Goal: Book appointment/travel/reservation

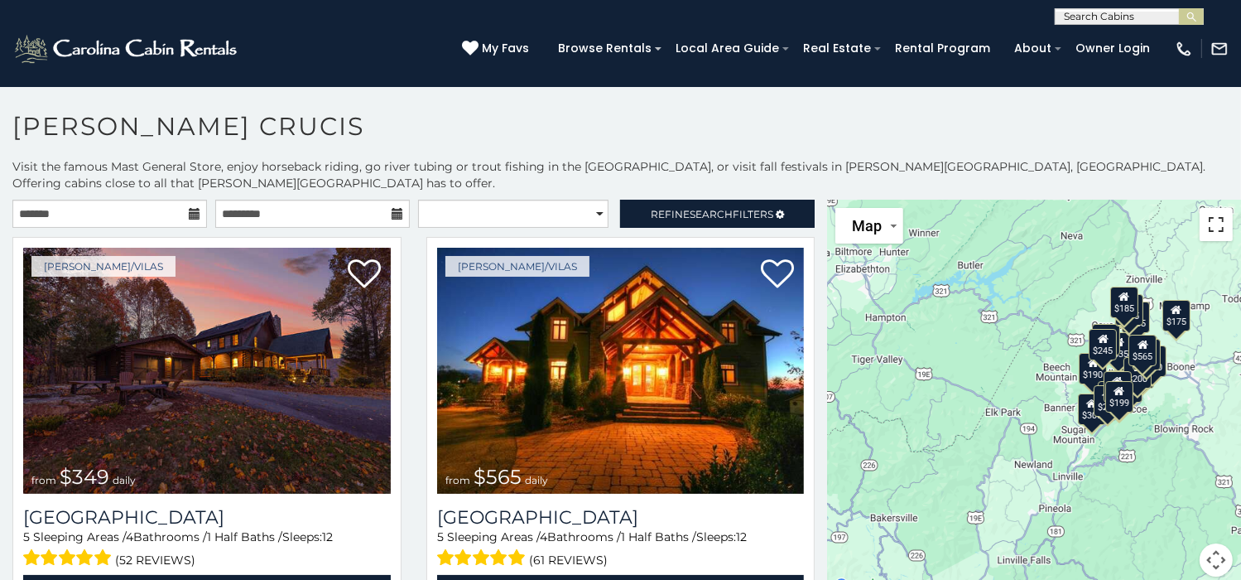
click at [1203, 208] on button "Toggle fullscreen view" at bounding box center [1216, 224] width 33 height 33
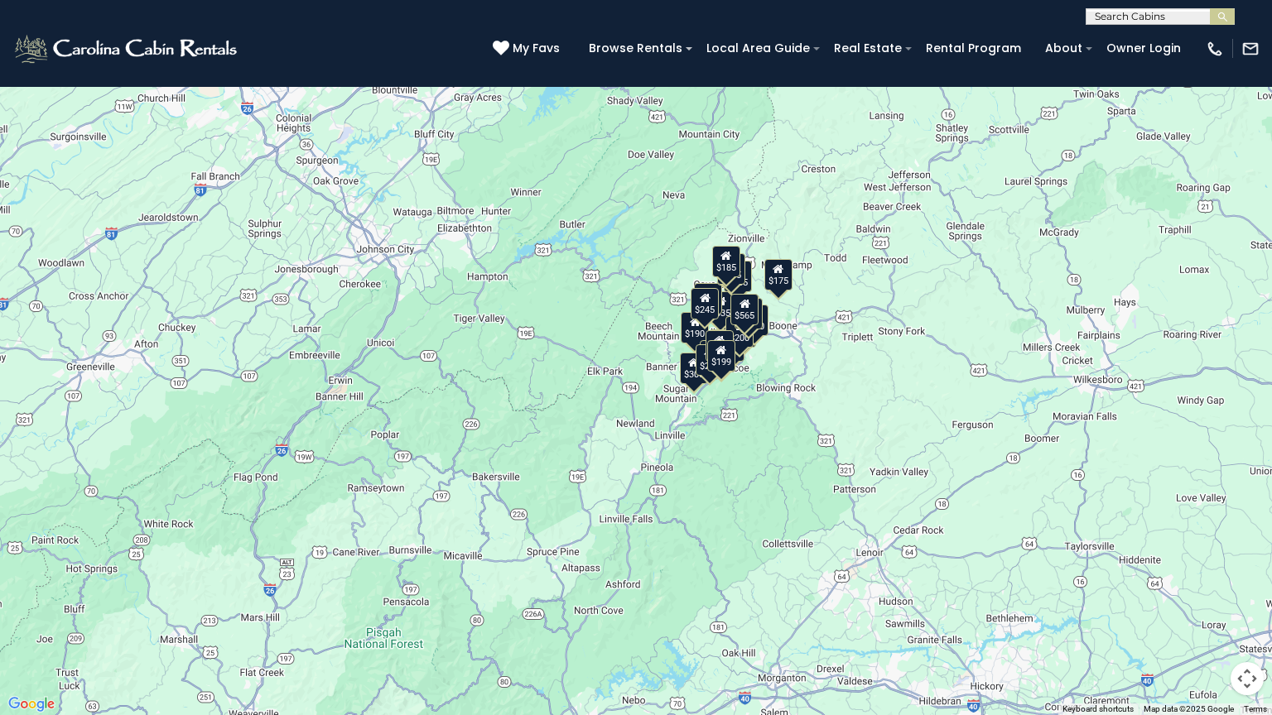
click at [977, 416] on div "$349 $565 $410 $635 $451 $400 $460 $525 $245 $305 $395 $210 $360 $210 $275 $230…" at bounding box center [636, 357] width 1272 height 715
click at [737, 348] on div "$395" at bounding box center [730, 345] width 28 height 31
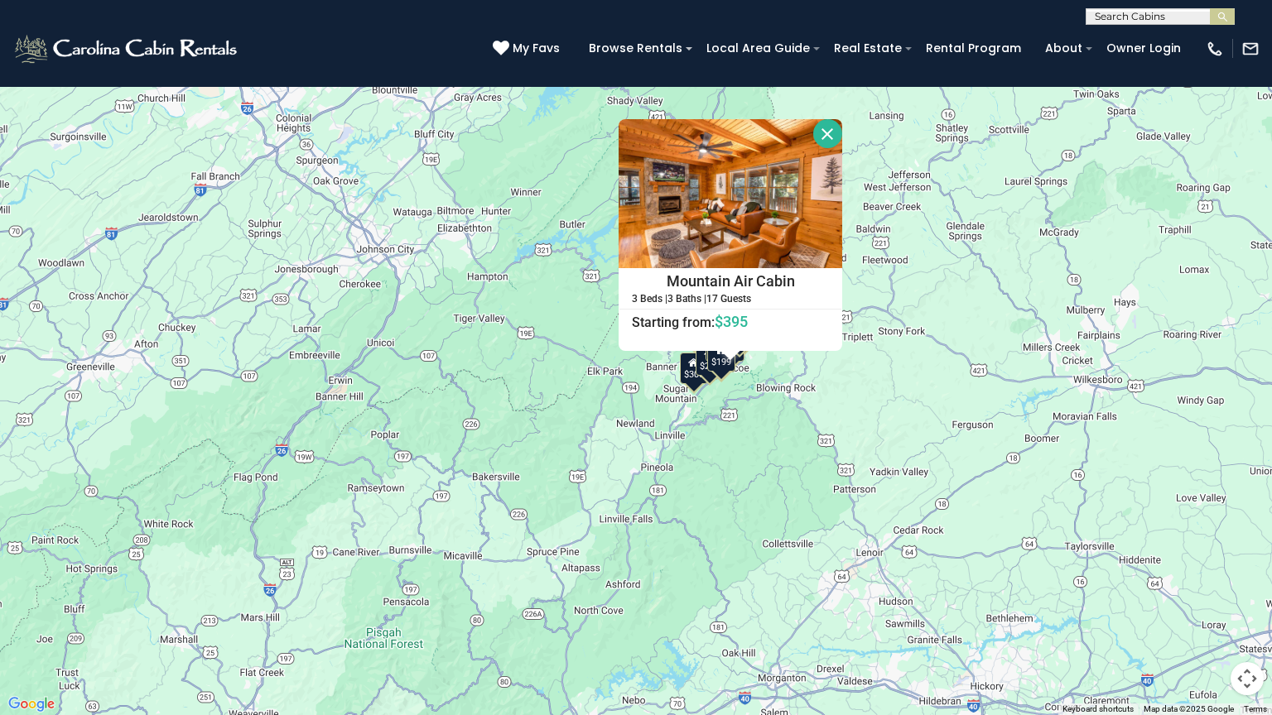
click at [955, 324] on div "$349 $565 $410 $635 $451 $400 $460 $525 $245 $305 $395 $210 $360 $210 $275 $230…" at bounding box center [636, 357] width 1272 height 715
click at [571, 401] on div "$349 $565 $410 $635 $451 $400 $460 $525 $245 $305 $395 $210 $360 $210 $275 $230…" at bounding box center [636, 357] width 1272 height 715
click at [638, 426] on div "$349 $565 $410 $635 $451 $400 $460 $525 $245 $305 $395 $210 $360 $210 $275 $230…" at bounding box center [636, 357] width 1272 height 715
click at [835, 132] on button "Close" at bounding box center [827, 133] width 29 height 29
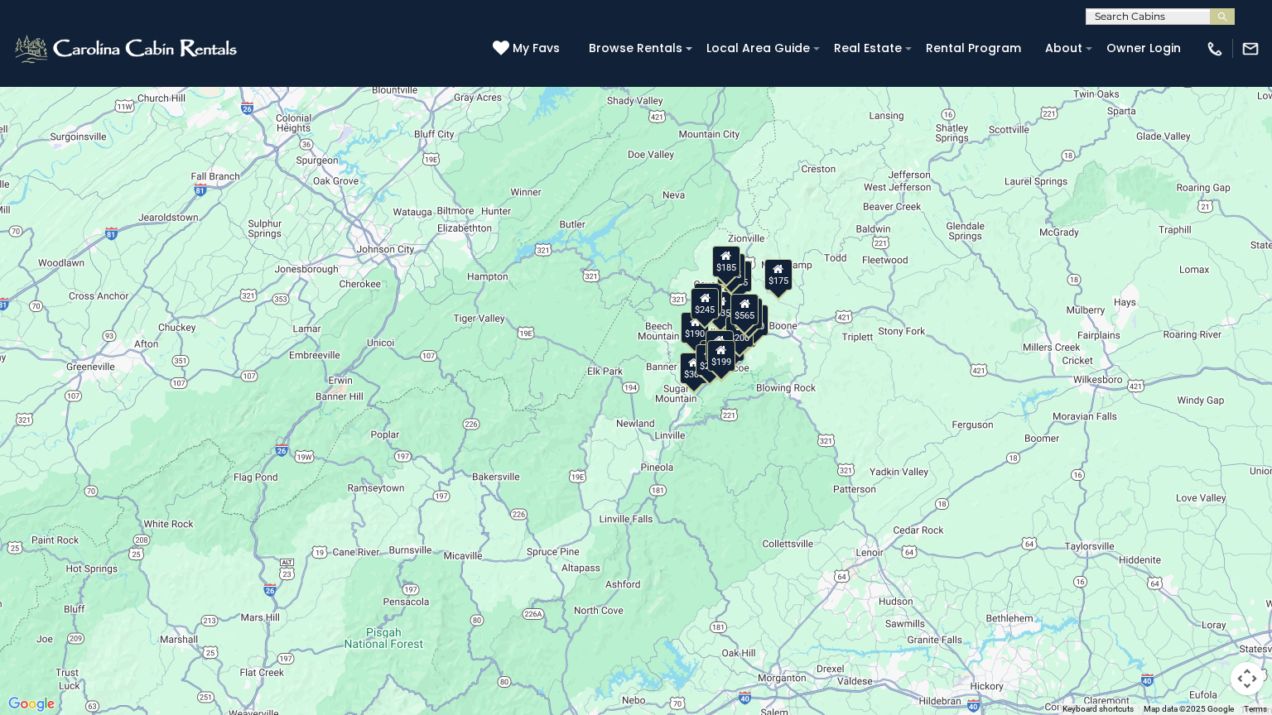
click at [635, 436] on div "$349 $565 $410 $635 $451 $400 $460 $525 $245 $305 $395 $210 $360 $210 $275 $230…" at bounding box center [636, 357] width 1272 height 715
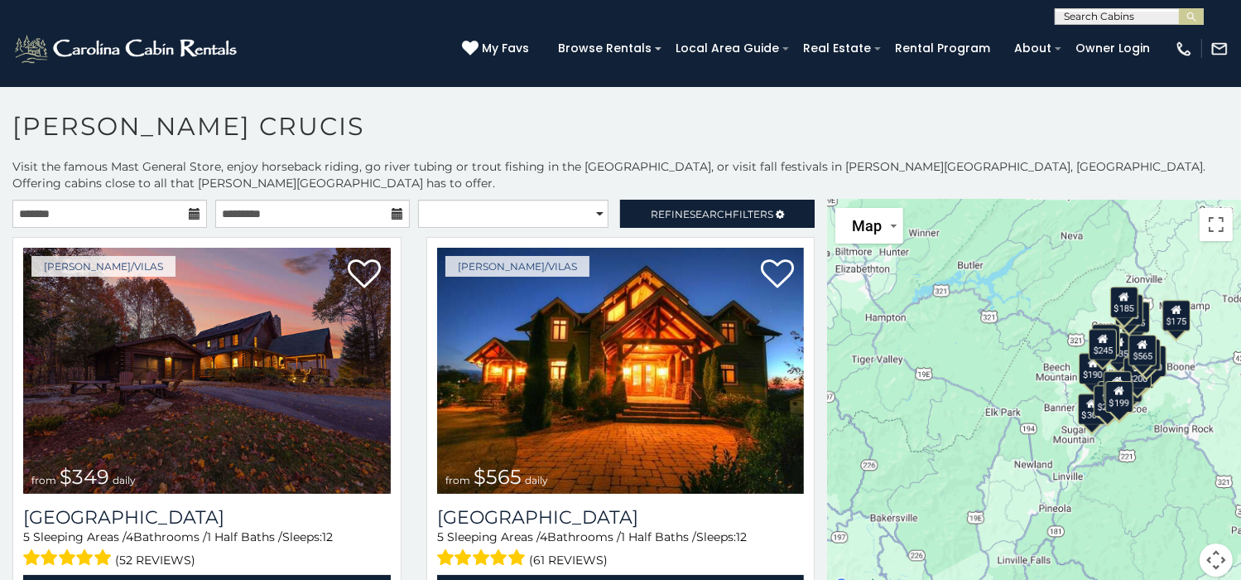
scroll to position [8, 0]
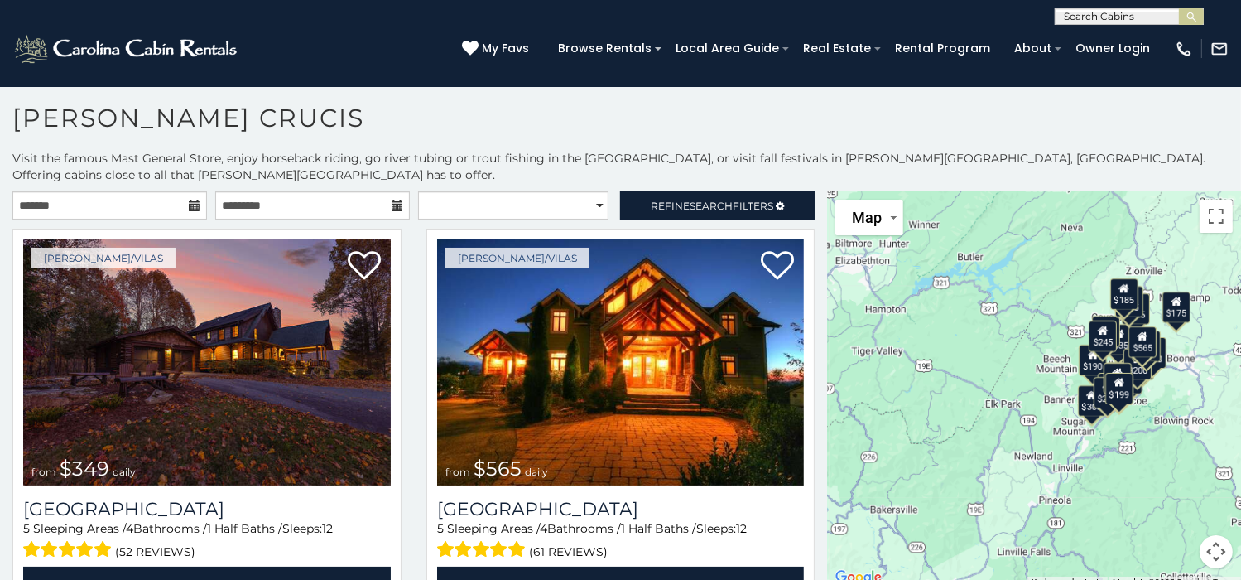
click at [1012, 444] on div "$349 $565 $410 $635 $451 $400 $460 $525 $245 $305 $395 $210 $360 $210 $275 $230…" at bounding box center [1034, 389] width 414 height 397
click at [749, 200] on span "Refine Search Filters" at bounding box center [712, 206] width 123 height 12
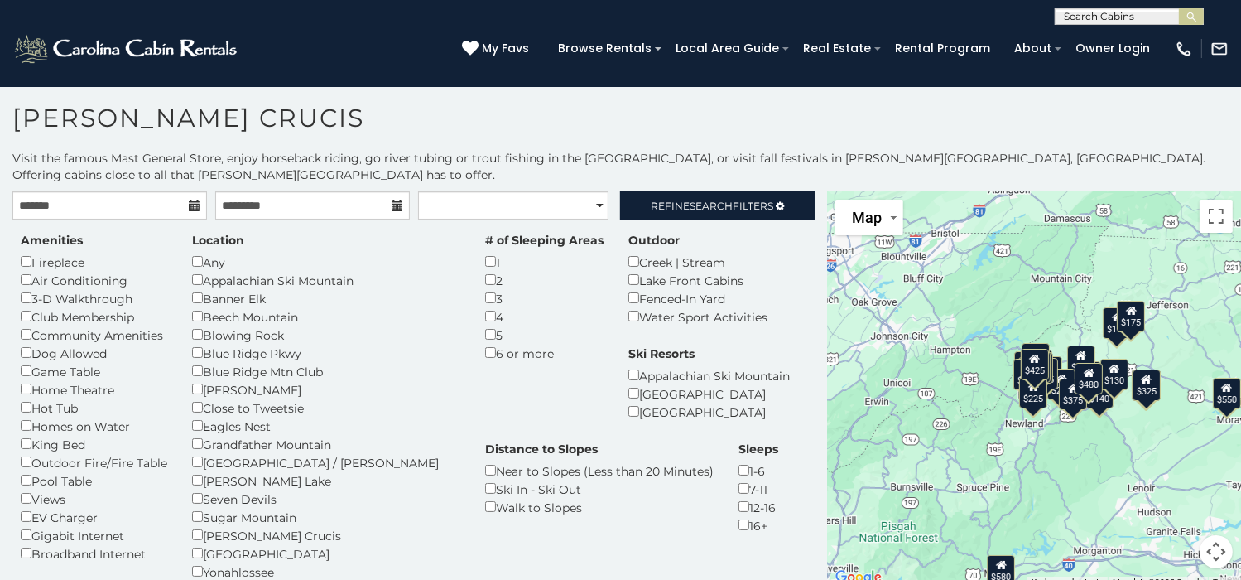
click at [1209, 537] on button "Map camera controls" at bounding box center [1216, 551] width 33 height 33
click at [1123, 535] on button "Move down" at bounding box center [1133, 551] width 33 height 33
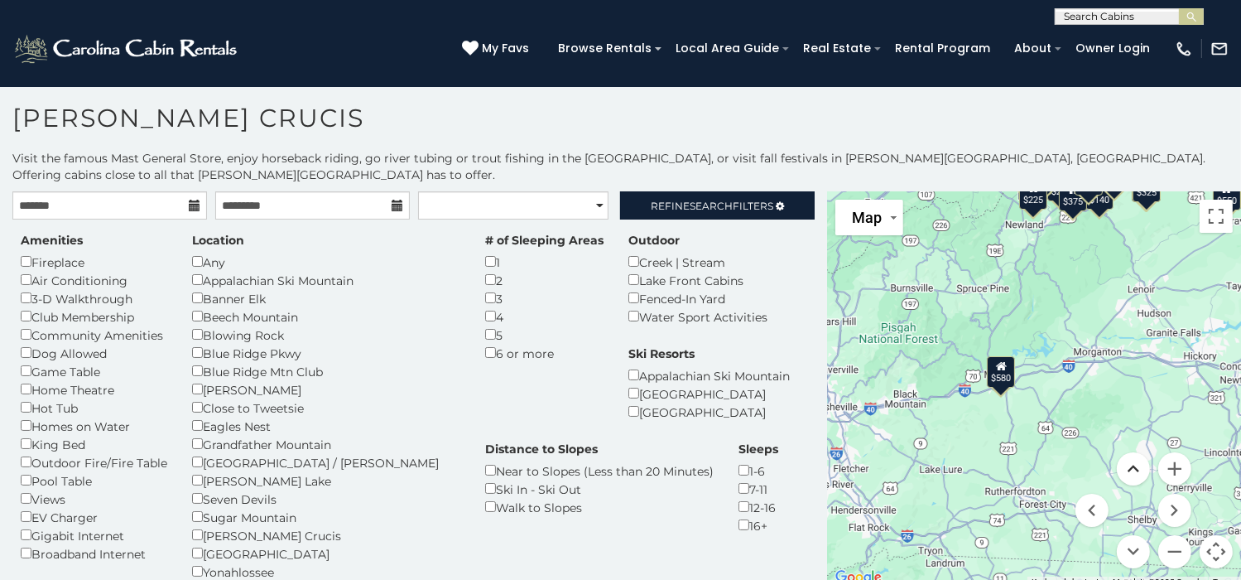
click at [1128, 452] on button "Move up" at bounding box center [1133, 468] width 33 height 33
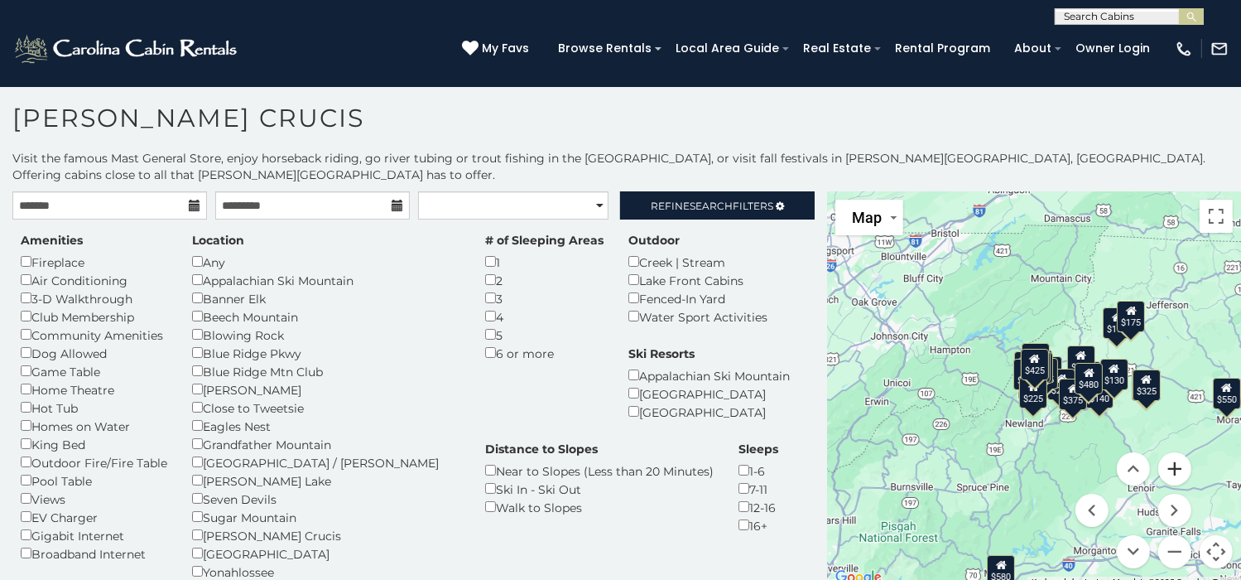
click at [1160, 452] on button "Zoom in" at bounding box center [1174, 468] width 33 height 33
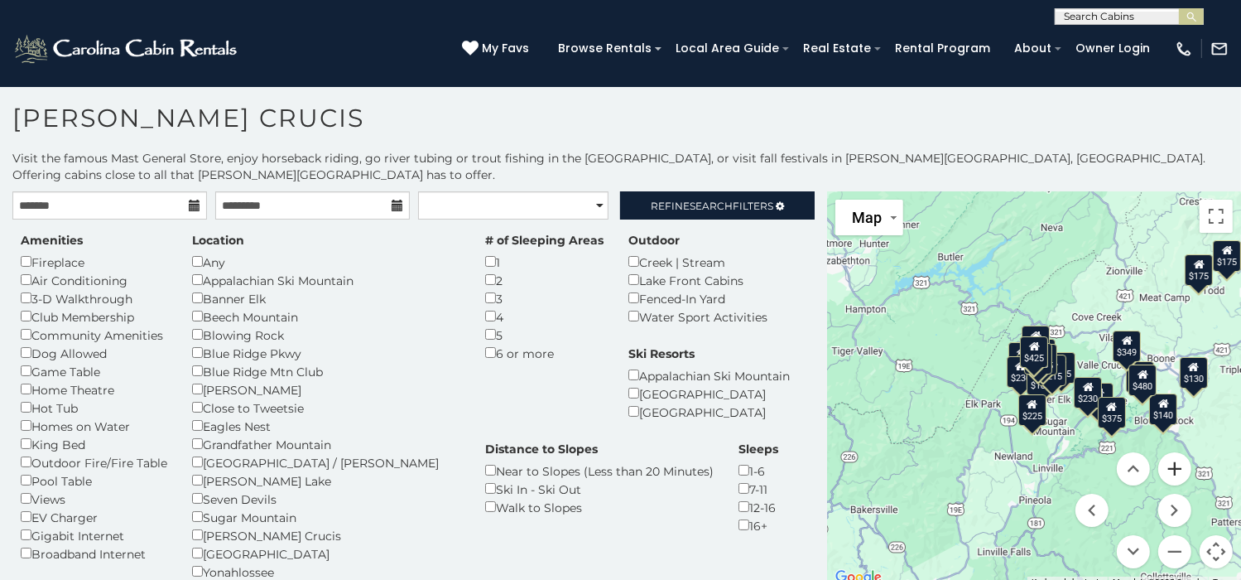
click at [1160, 452] on button "Zoom in" at bounding box center [1174, 468] width 33 height 33
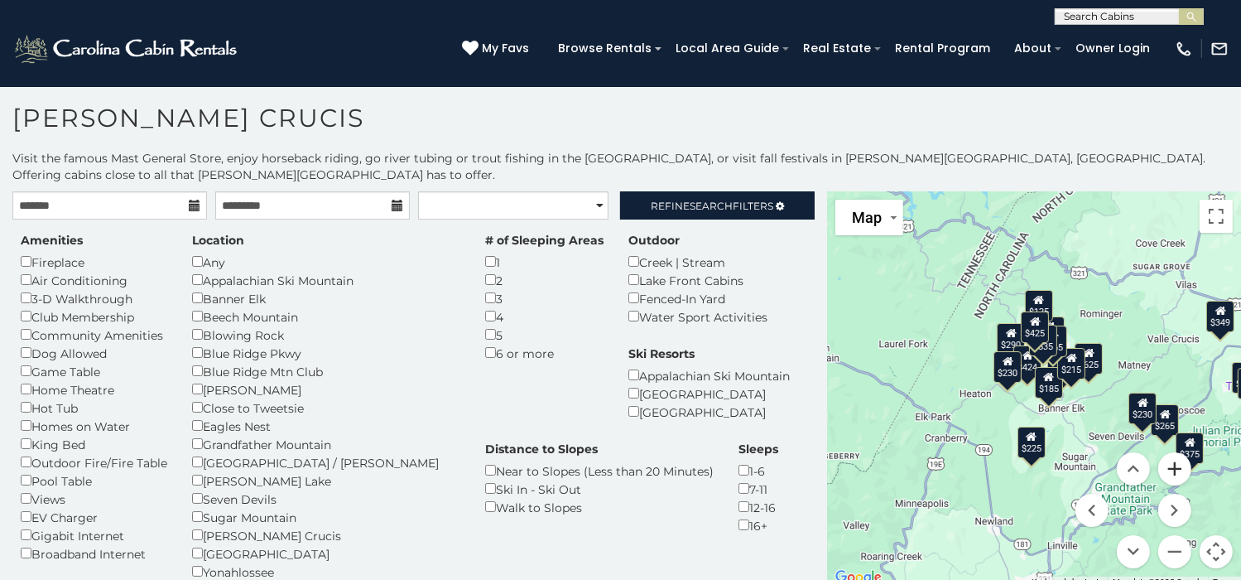
click at [1160, 452] on button "Zoom in" at bounding box center [1174, 468] width 33 height 33
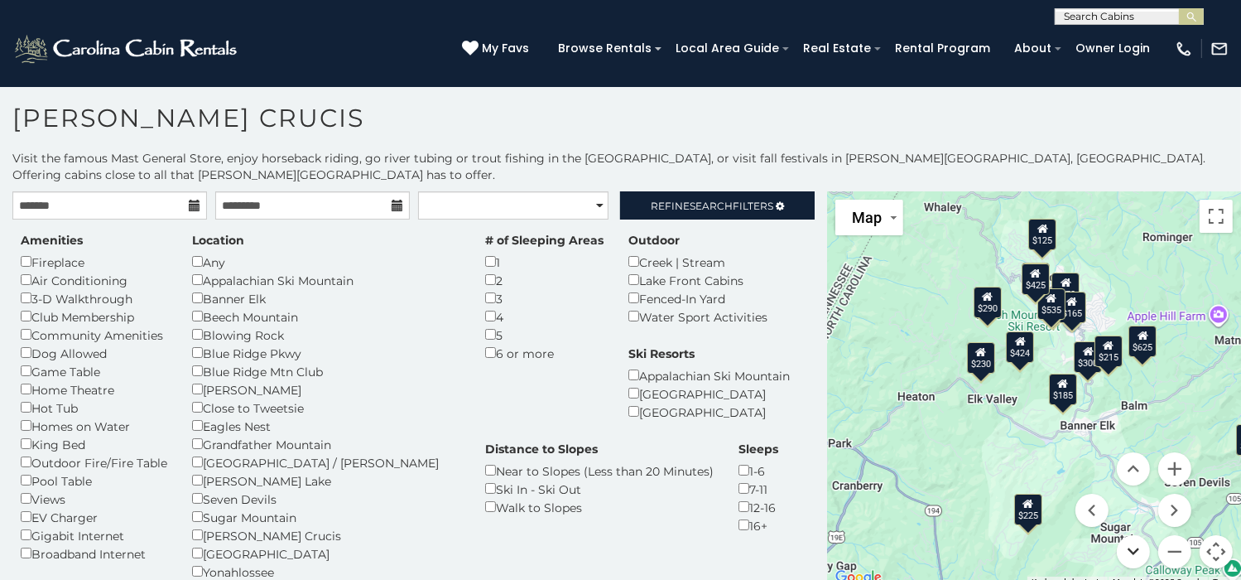
click at [1120, 538] on button "Move down" at bounding box center [1133, 551] width 33 height 33
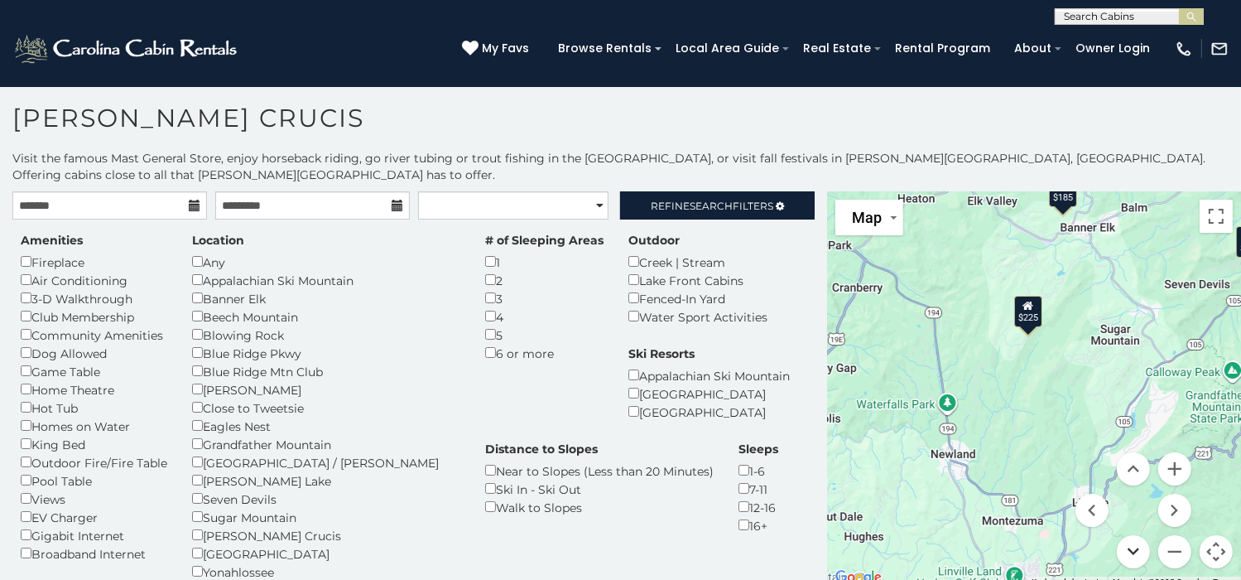
click at [1119, 536] on button "Move down" at bounding box center [1133, 551] width 33 height 33
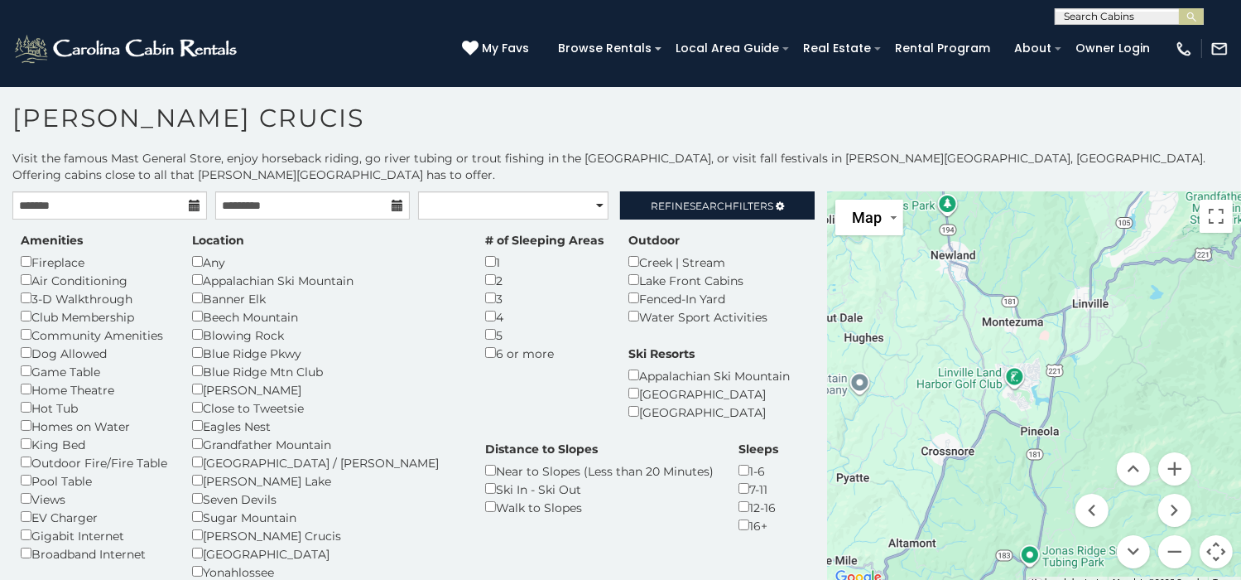
click at [946, 267] on div "$625 $297 $175 $165 $300 $580 $290 $424 $395 $270 $185 $265 $230 $550 $349 $230…" at bounding box center [1034, 389] width 414 height 397
